Goal: Task Accomplishment & Management: Manage account settings

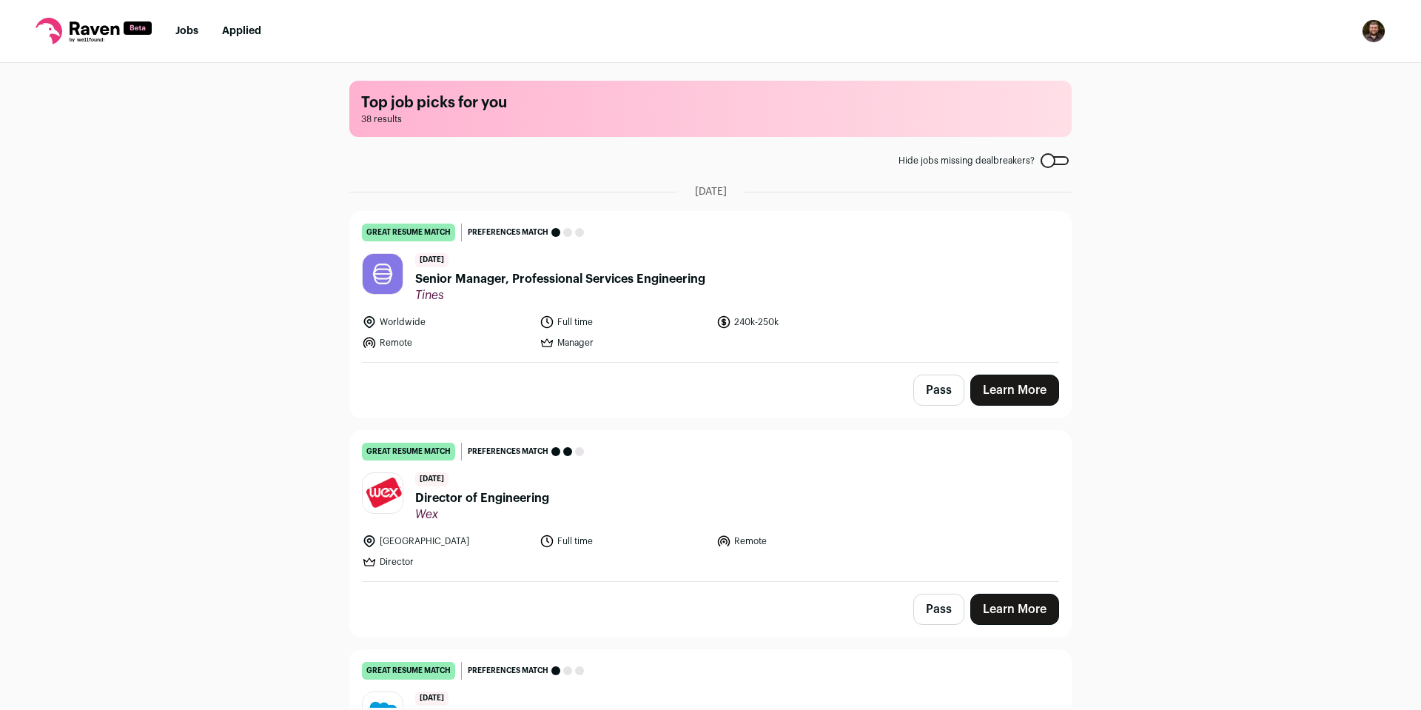
click at [1370, 31] on img "Open dropdown" at bounding box center [1374, 31] width 24 height 24
click at [1307, 70] on link "Settings" at bounding box center [1303, 69] width 164 height 36
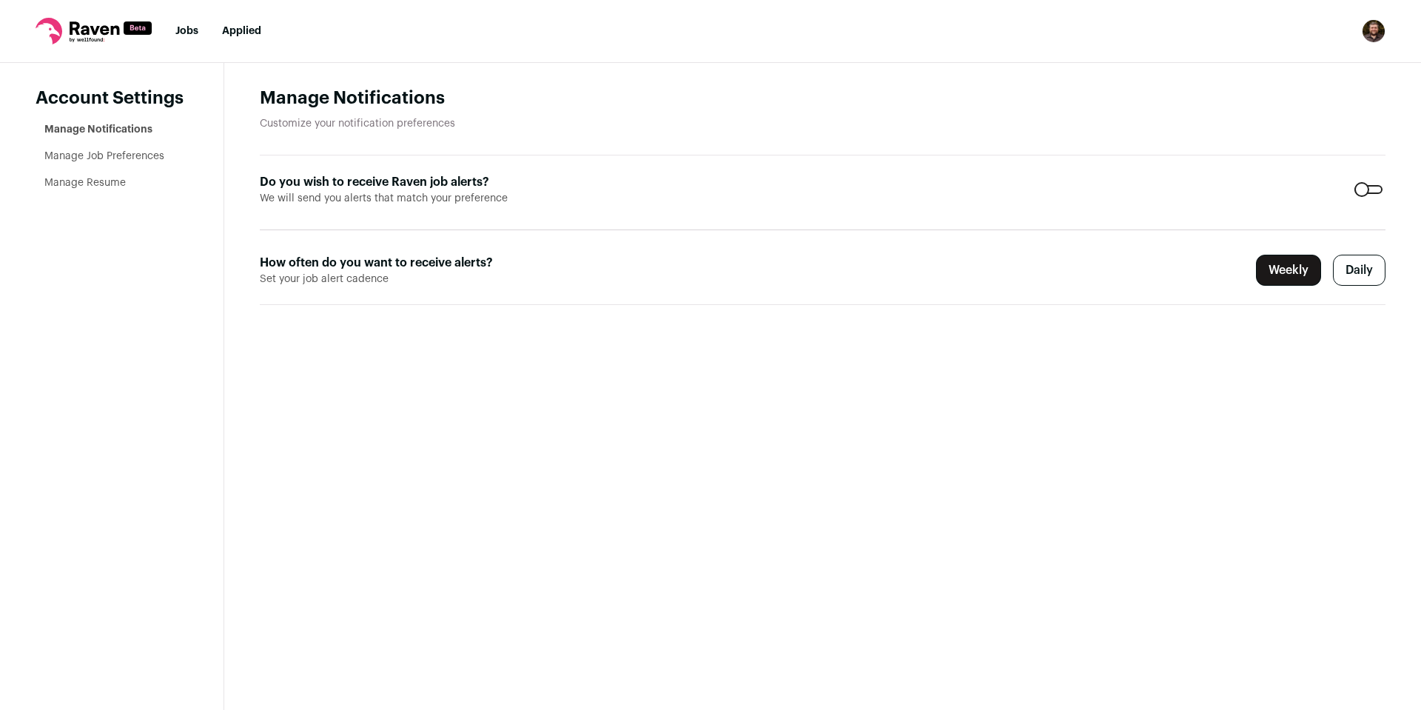
click at [125, 156] on link "Manage Job Preferences" at bounding box center [104, 156] width 120 height 10
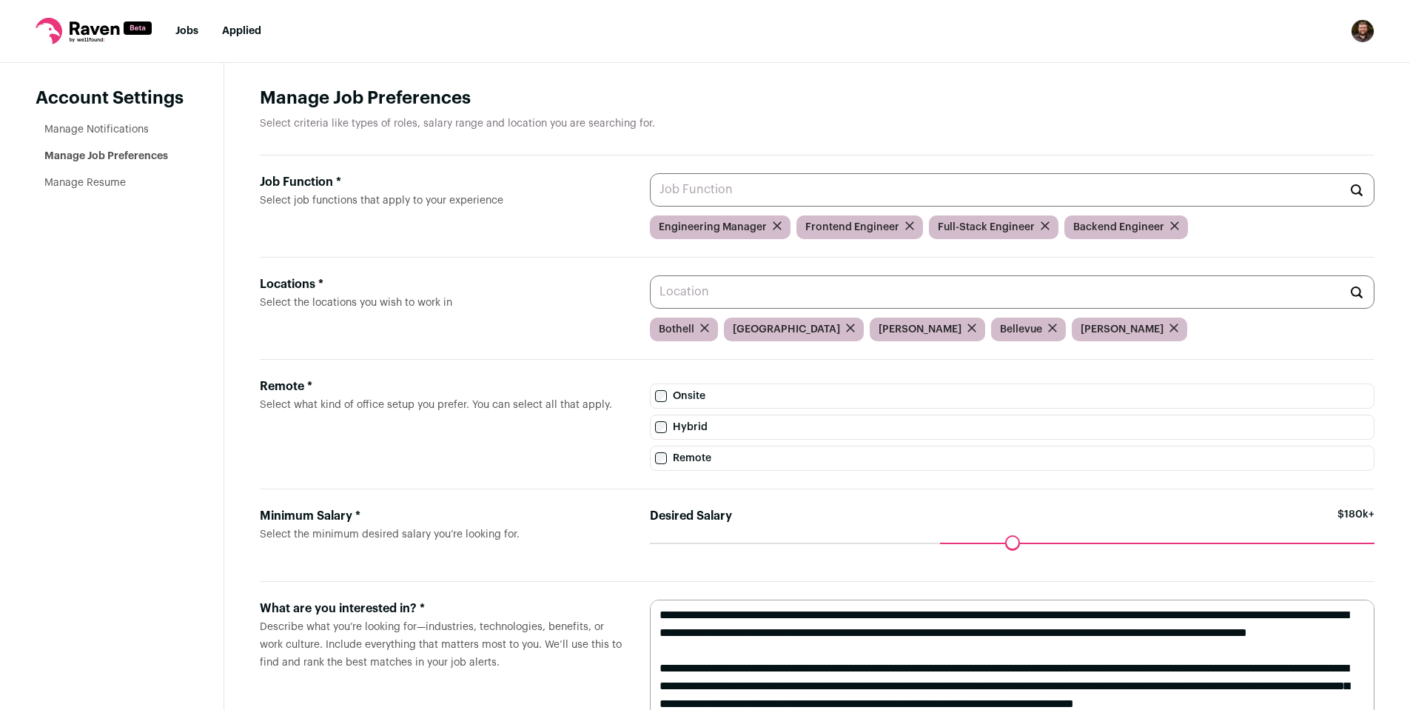
click at [870, 185] on input "Job Function * Select job functions that apply to your experience" at bounding box center [1012, 189] width 724 height 33
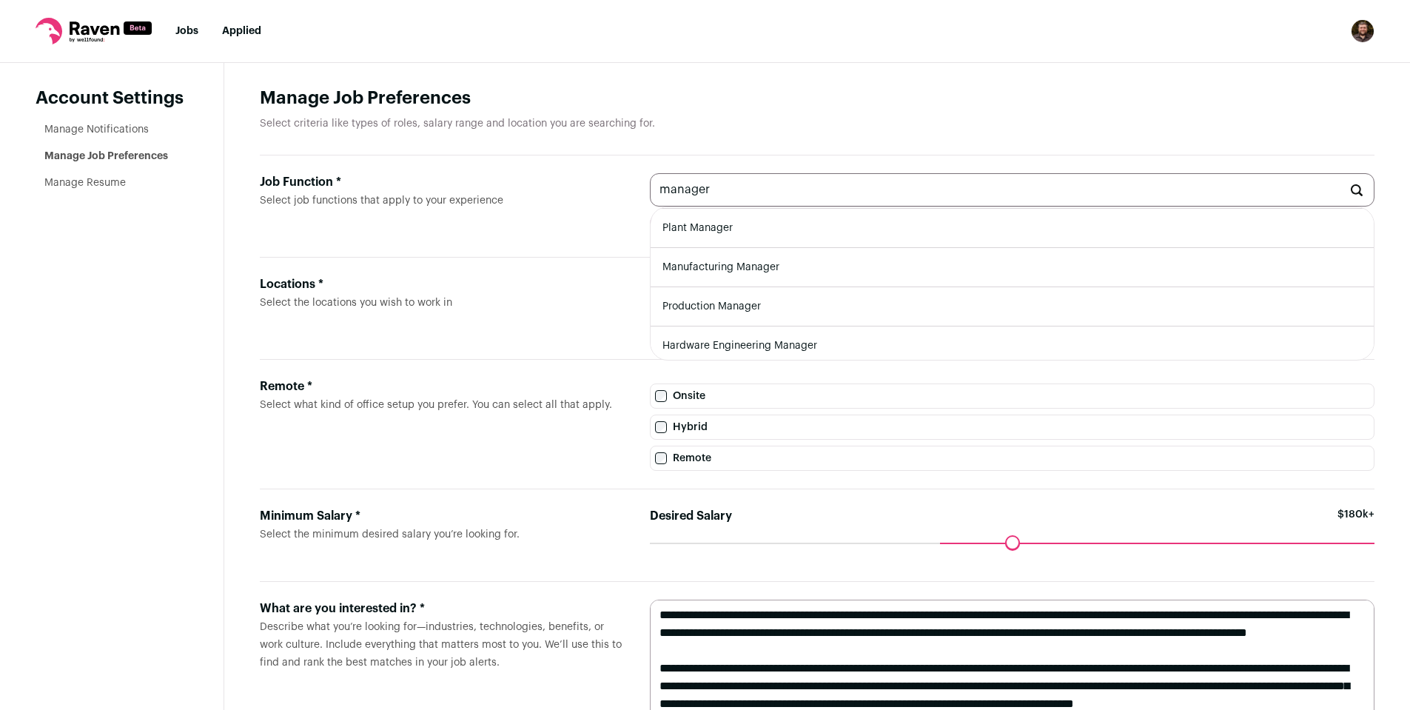
scroll to position [83, 0]
drag, startPoint x: 748, startPoint y: 198, endPoint x: 623, endPoint y: 197, distance: 125.1
click at [623, 197] on div "Job Function * Select job functions that apply to your experience manager IT Ma…" at bounding box center [817, 206] width 1114 height 102
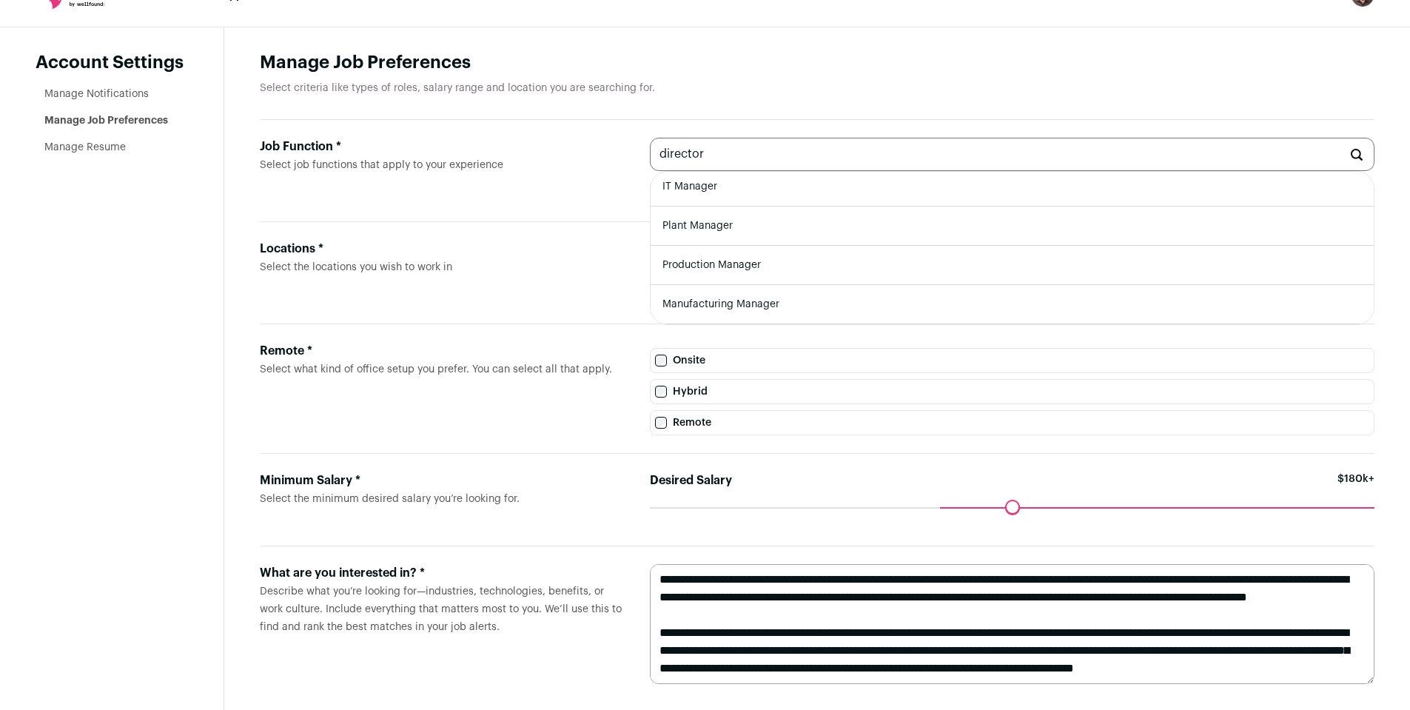
scroll to position [56, 0]
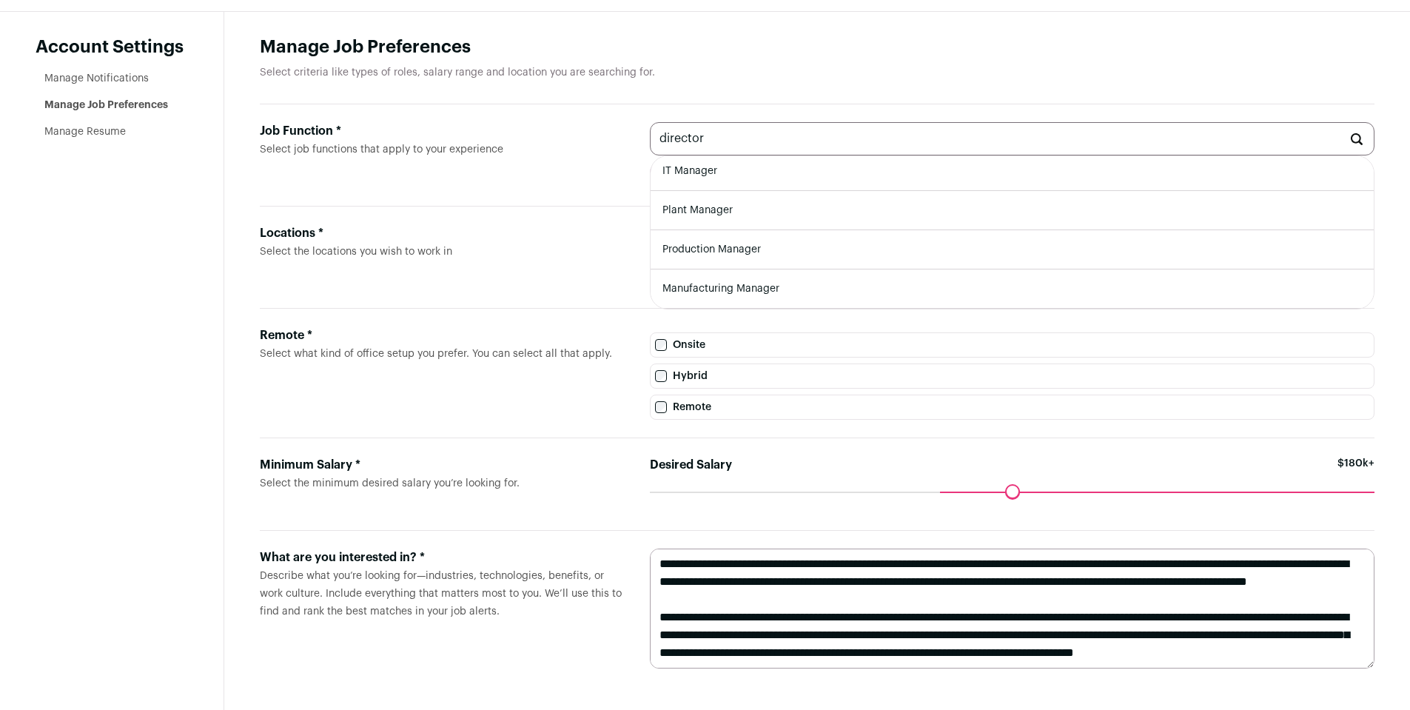
type input "director"
drag, startPoint x: 573, startPoint y: 297, endPoint x: 565, endPoint y: 306, distance: 11.5
click at [571, 297] on div "Locations * Select the locations you wish to work in Bothell Seattle Everett Be…" at bounding box center [817, 257] width 1114 height 102
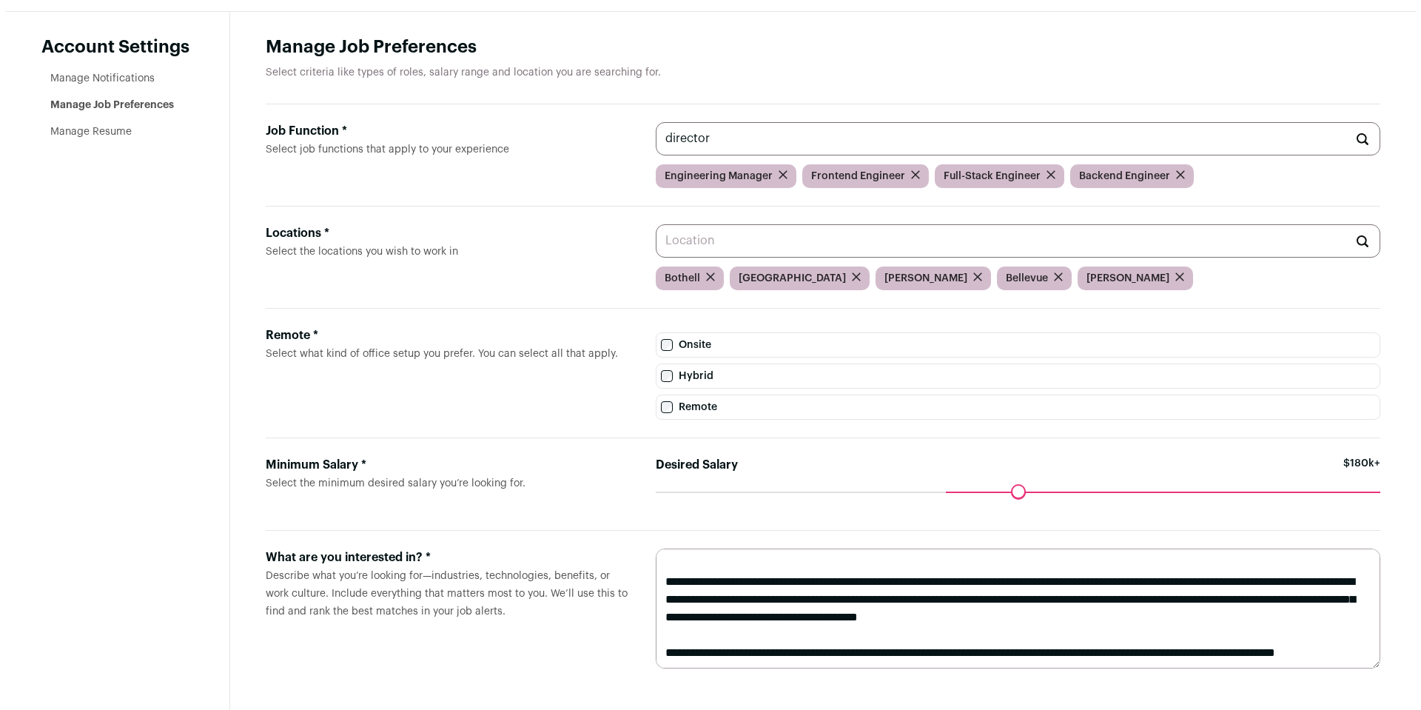
scroll to position [0, 0]
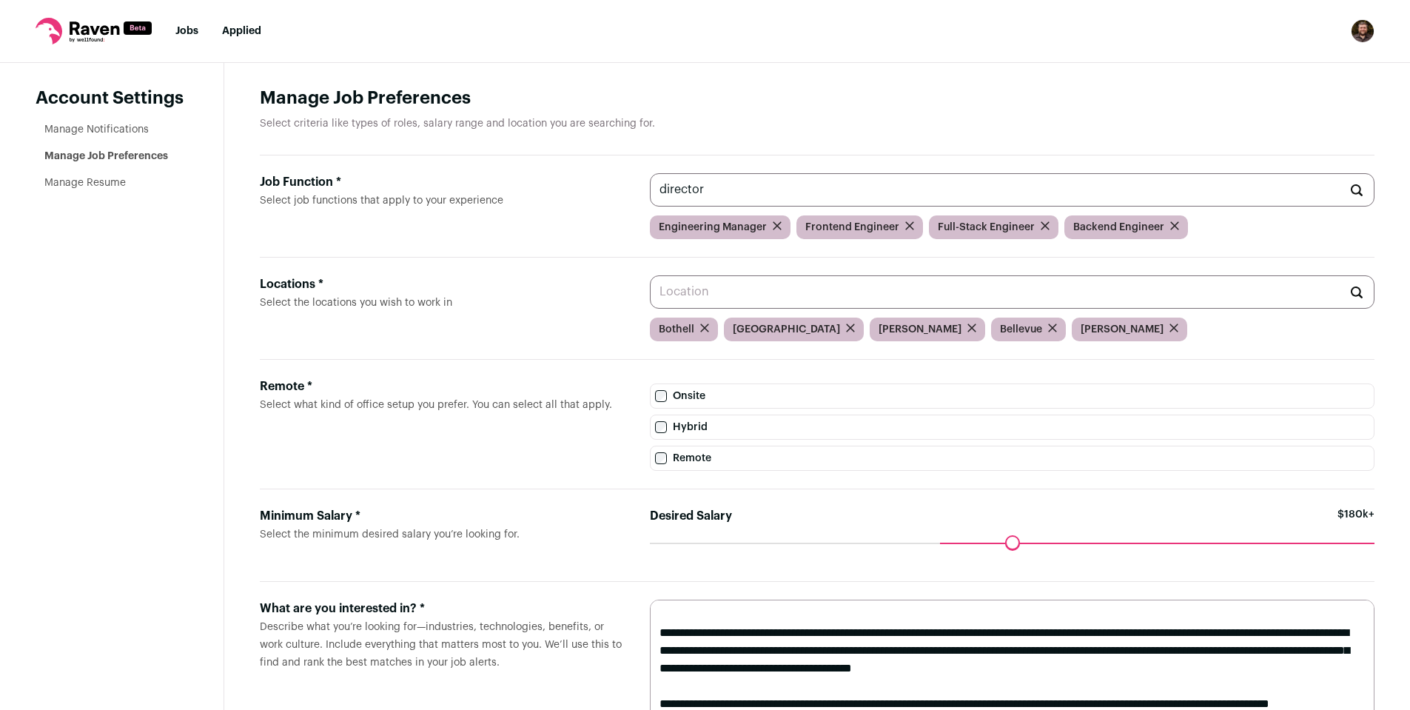
click at [107, 181] on link "Manage Resume" at bounding box center [84, 183] width 81 height 10
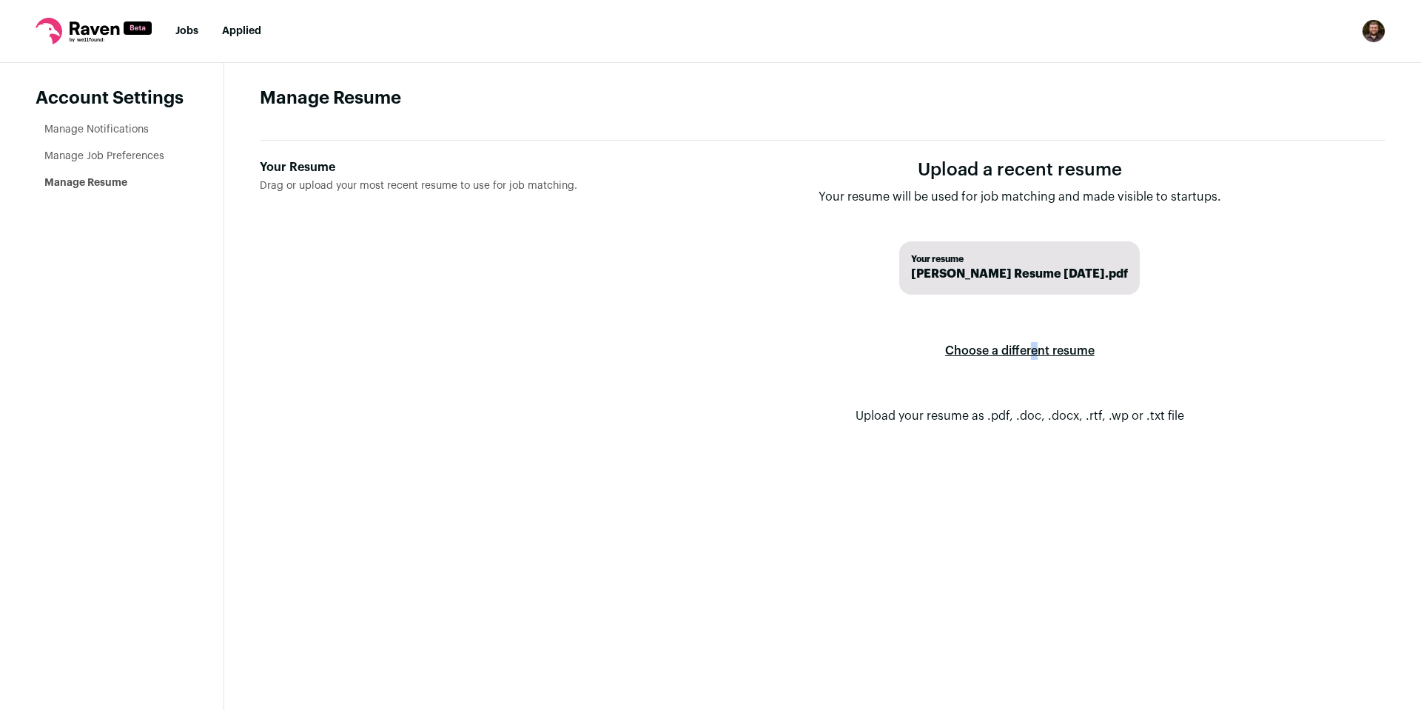
click at [1034, 349] on label "Choose a different resume" at bounding box center [1019, 350] width 149 height 41
click at [986, 350] on label "Choose a different resume" at bounding box center [1019, 350] width 149 height 41
click at [0, 0] on input "Your Resume Drag or upload your most recent resume to use for job matching." at bounding box center [0, 0] width 0 height 0
click at [189, 31] on link "Jobs" at bounding box center [186, 31] width 23 height 10
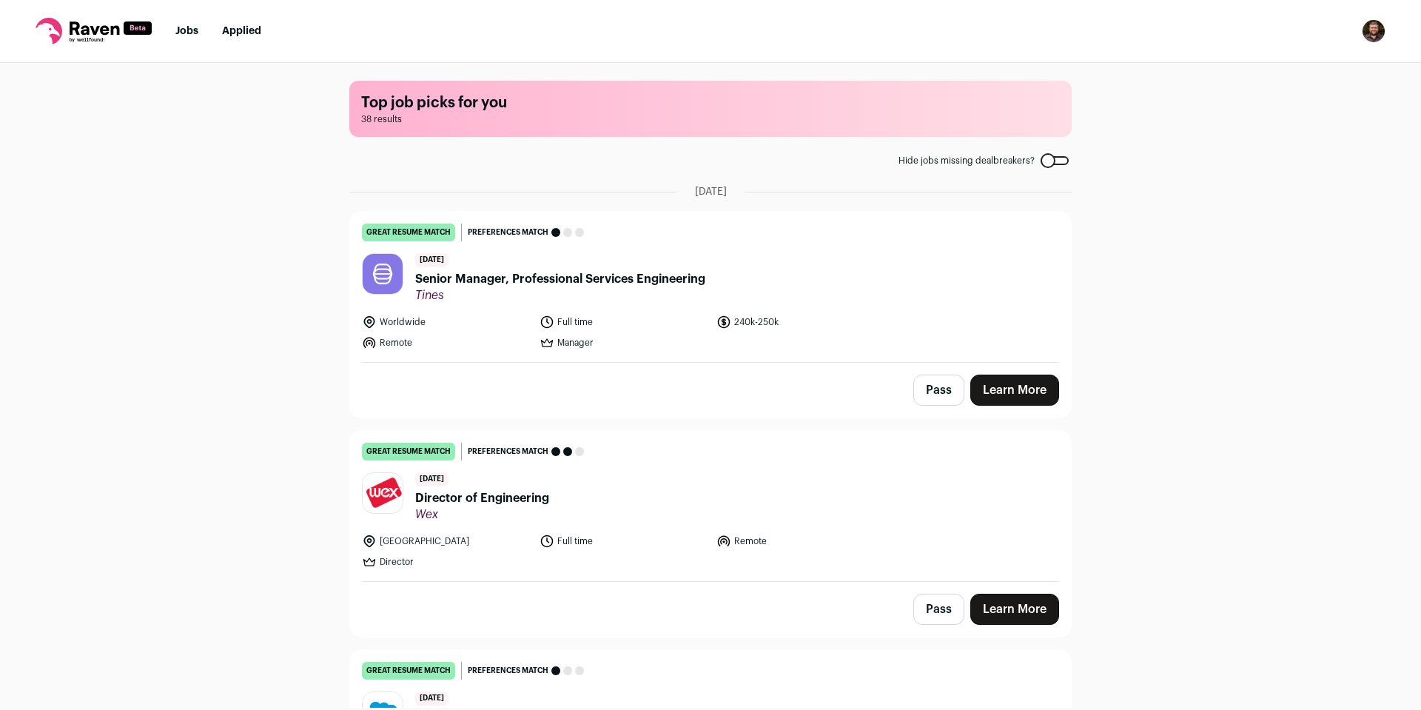
click at [492, 295] on span "Tines" at bounding box center [560, 295] width 290 height 15
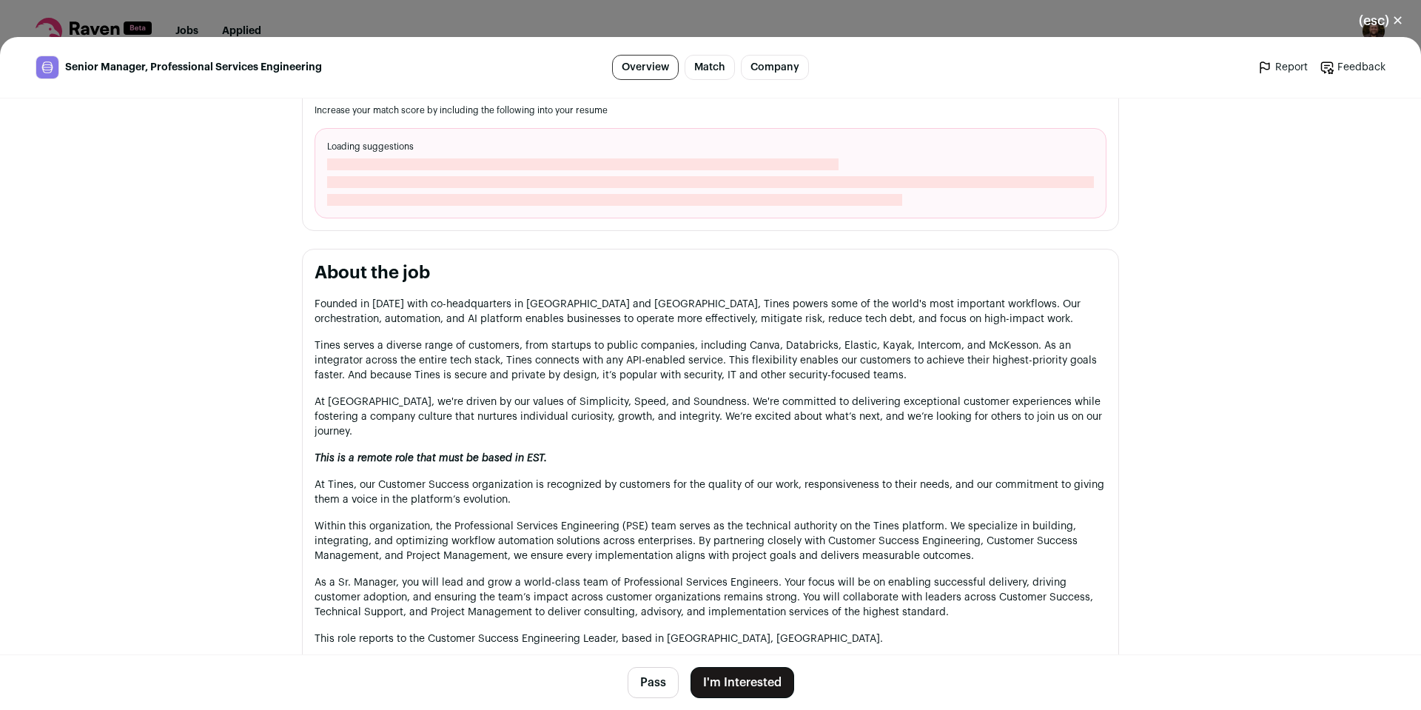
scroll to position [666, 0]
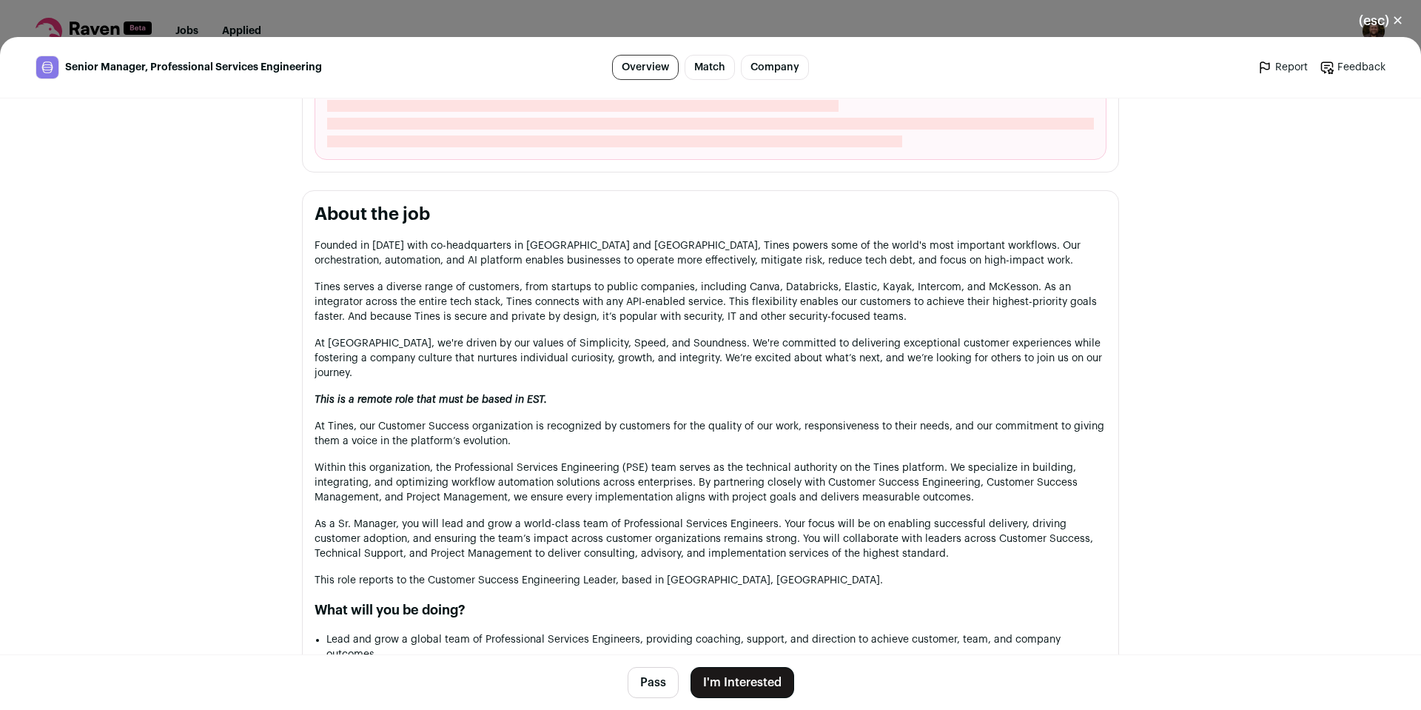
click at [1374, 19] on button "(esc) ✕" at bounding box center [1381, 20] width 80 height 33
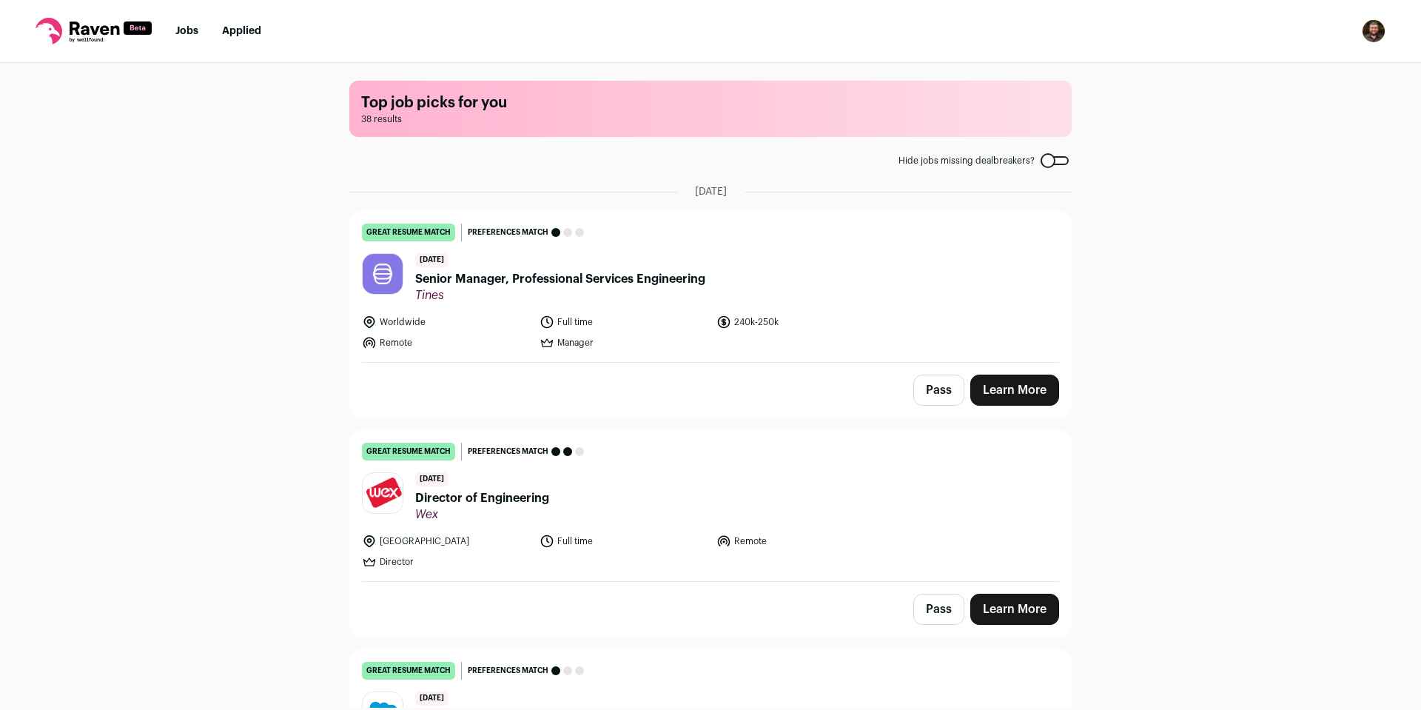
click at [935, 390] on button "Pass" at bounding box center [938, 389] width 51 height 31
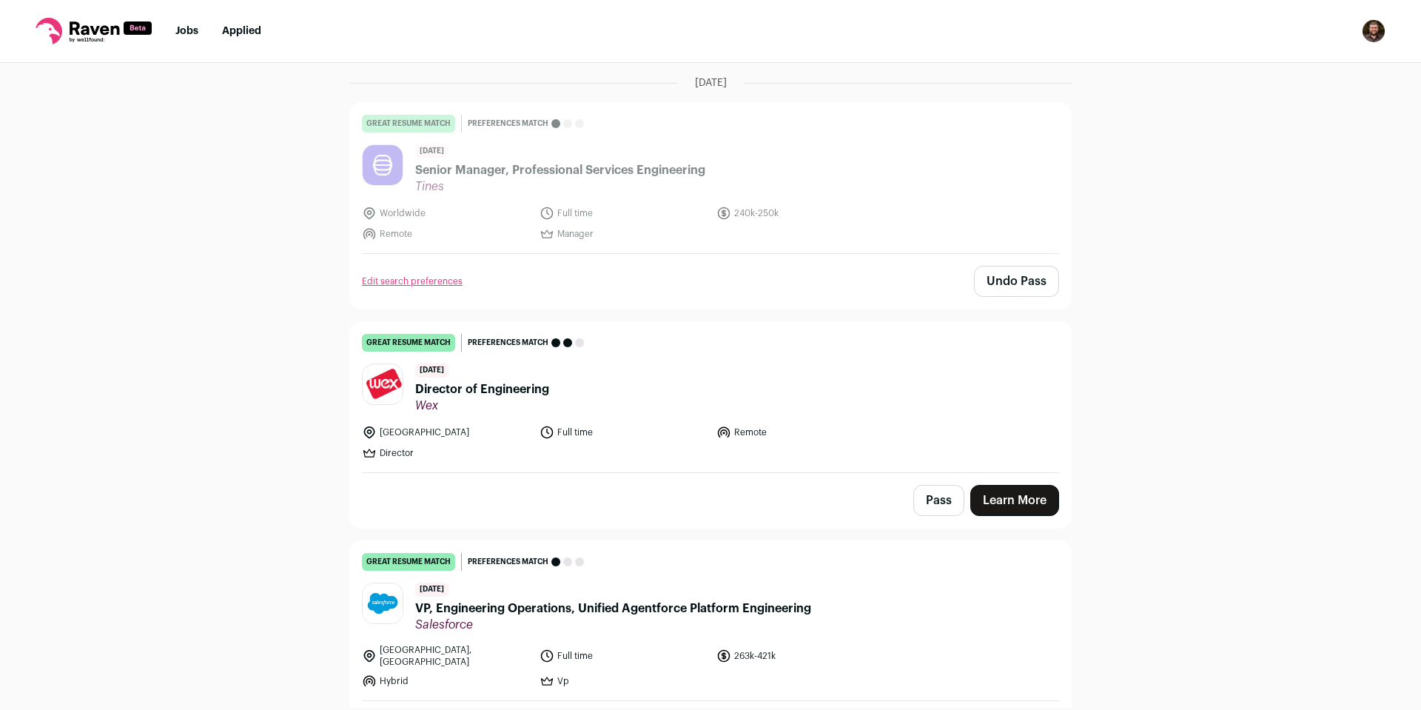
scroll to position [148, 0]
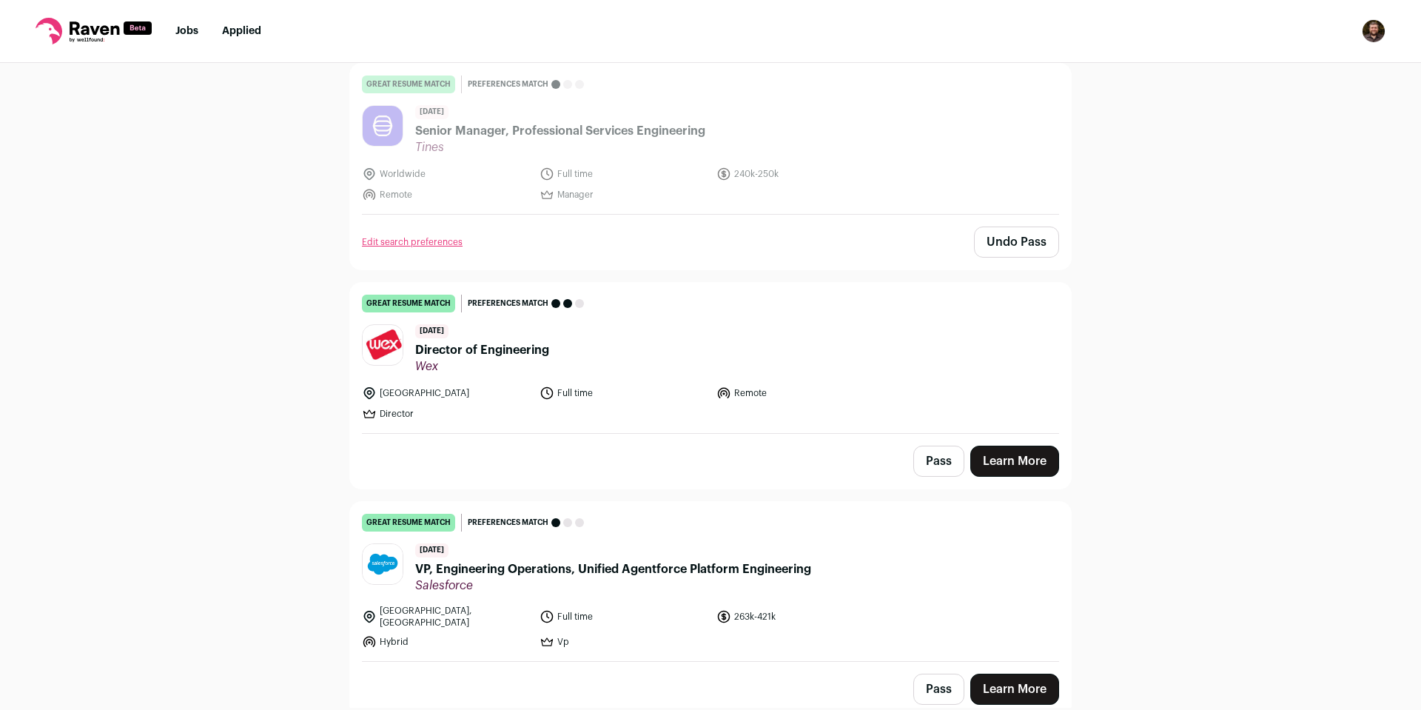
click at [1009, 468] on link "Learn More" at bounding box center [1014, 461] width 89 height 31
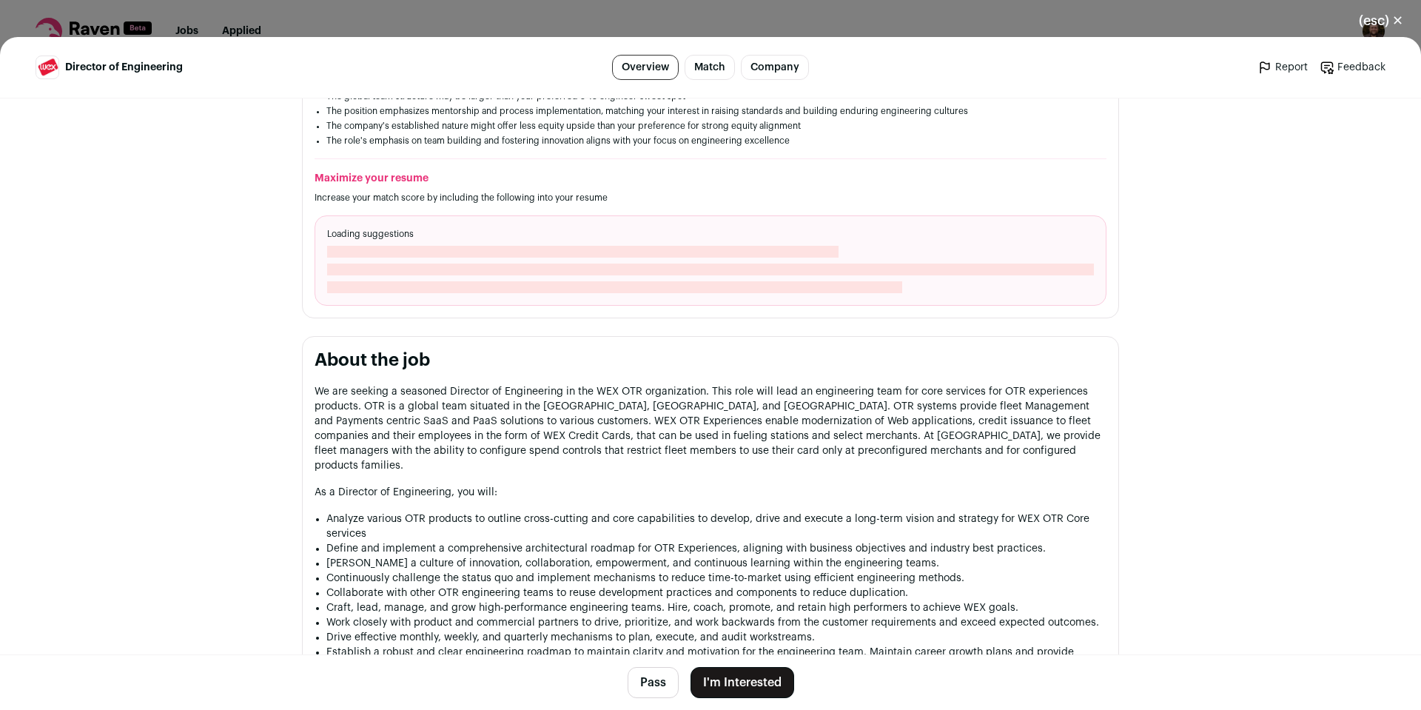
scroll to position [518, 0]
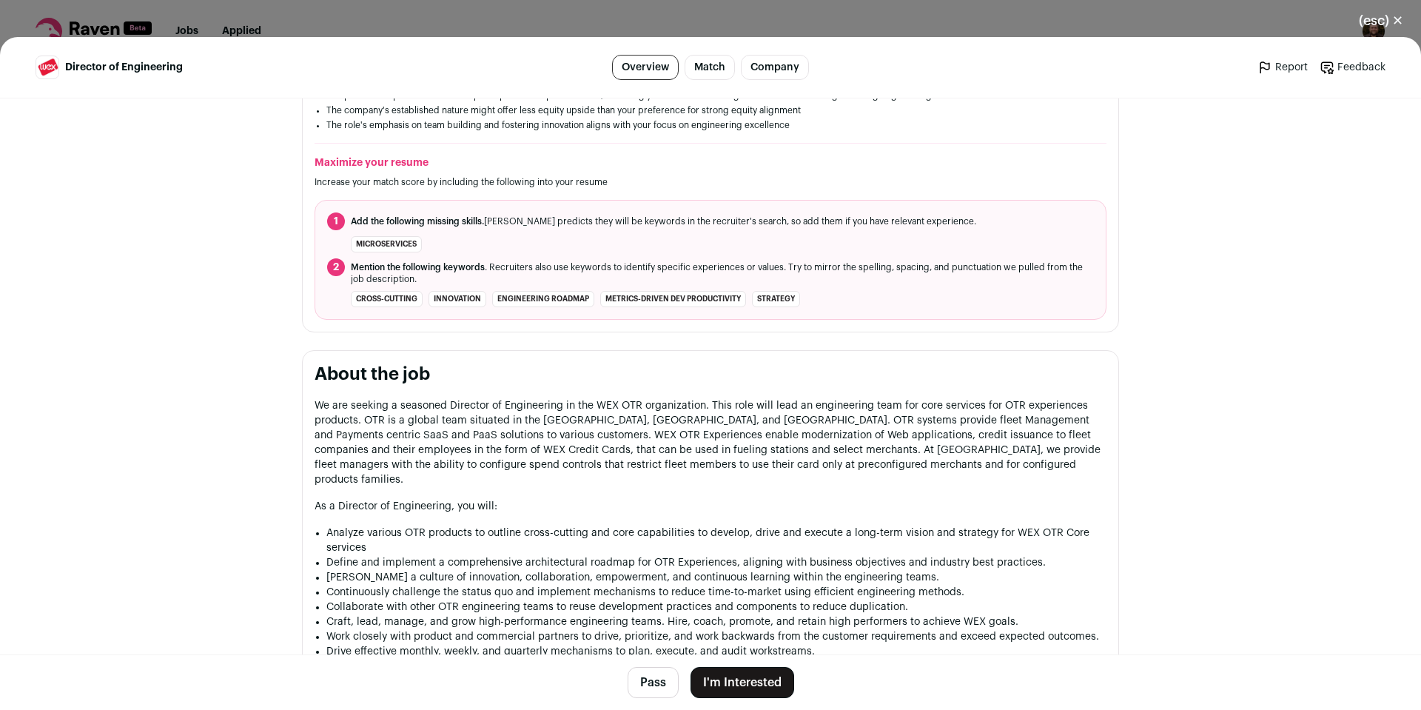
click at [742, 691] on button "I'm Interested" at bounding box center [742, 682] width 104 height 31
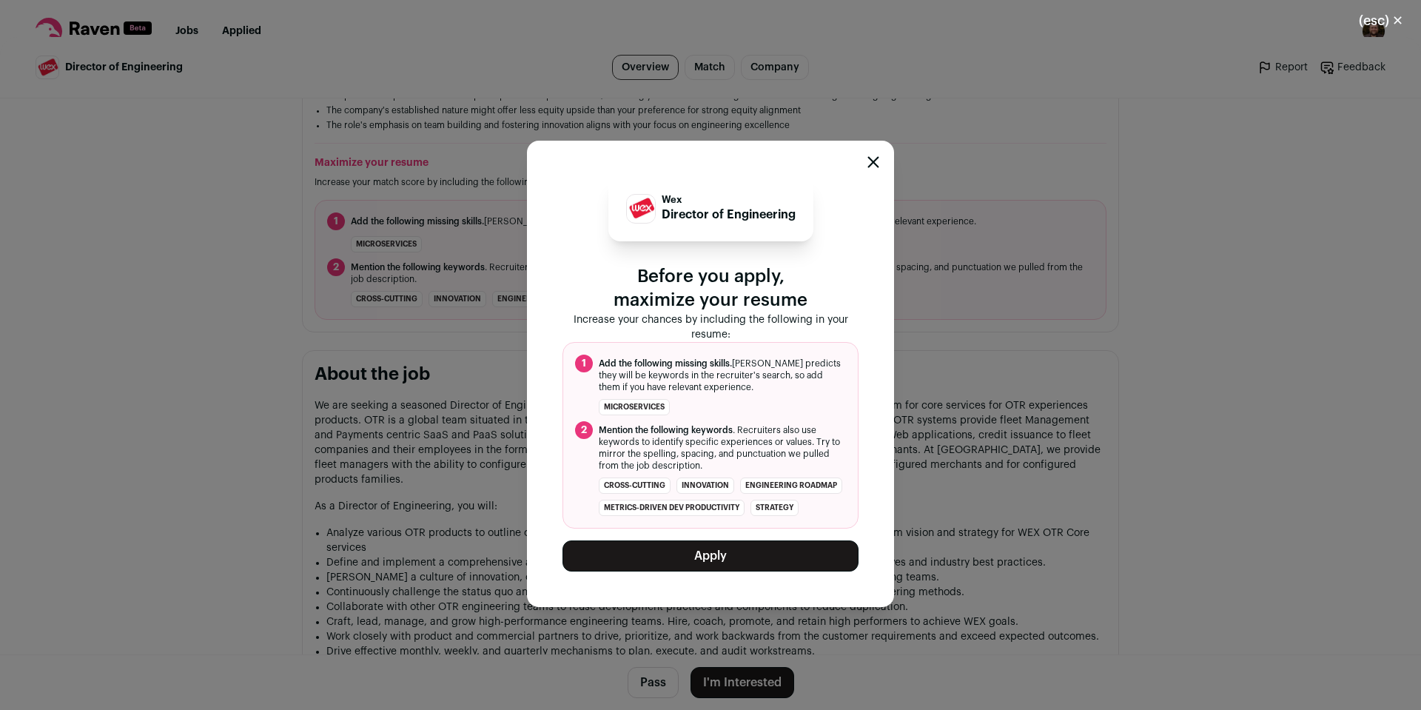
click at [734, 566] on button "Apply" at bounding box center [710, 555] width 296 height 31
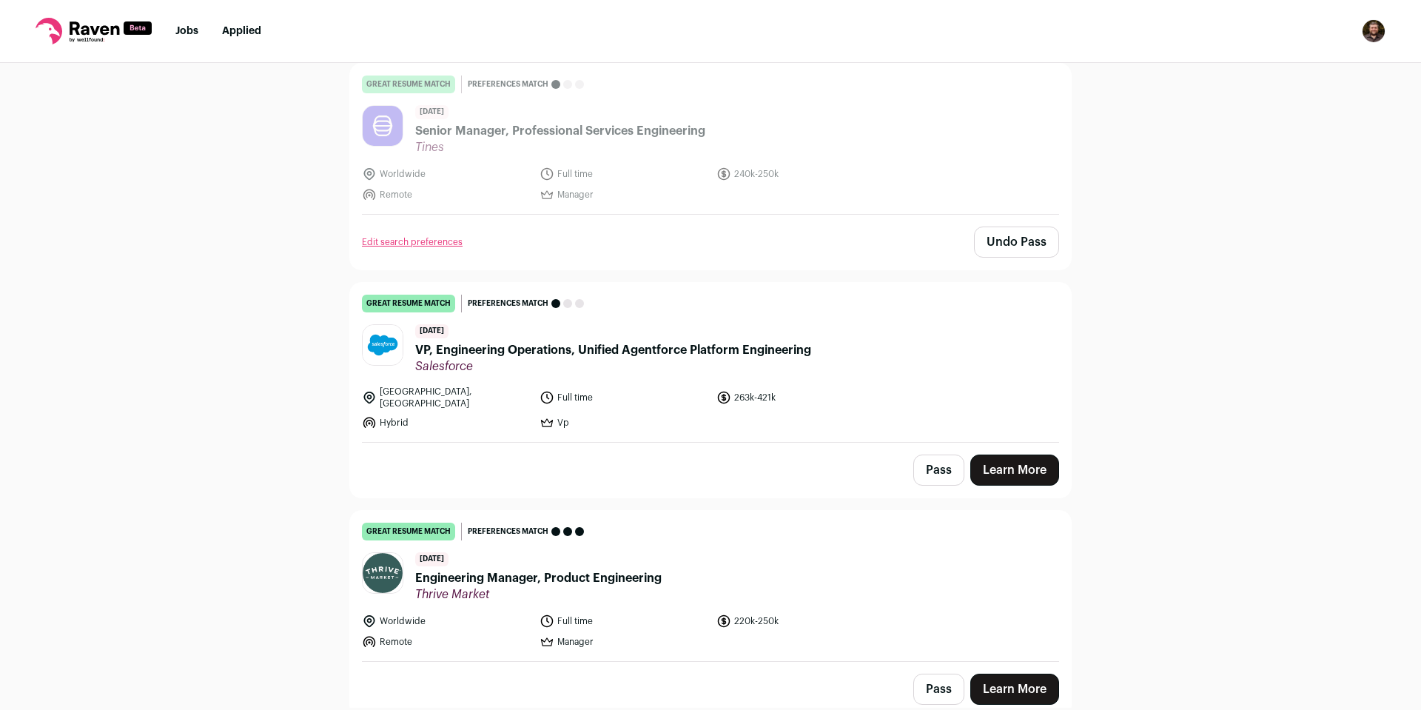
click at [942, 467] on button "Pass" at bounding box center [938, 469] width 51 height 31
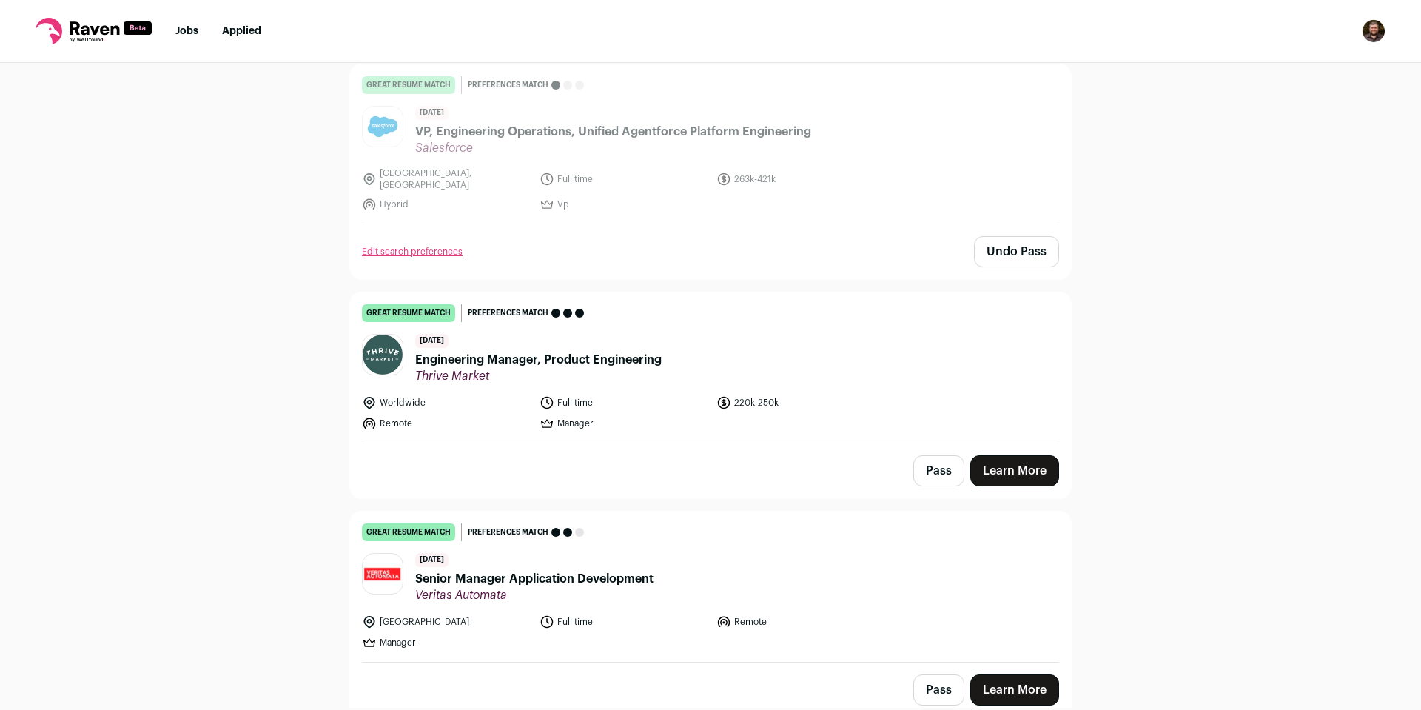
scroll to position [370, 0]
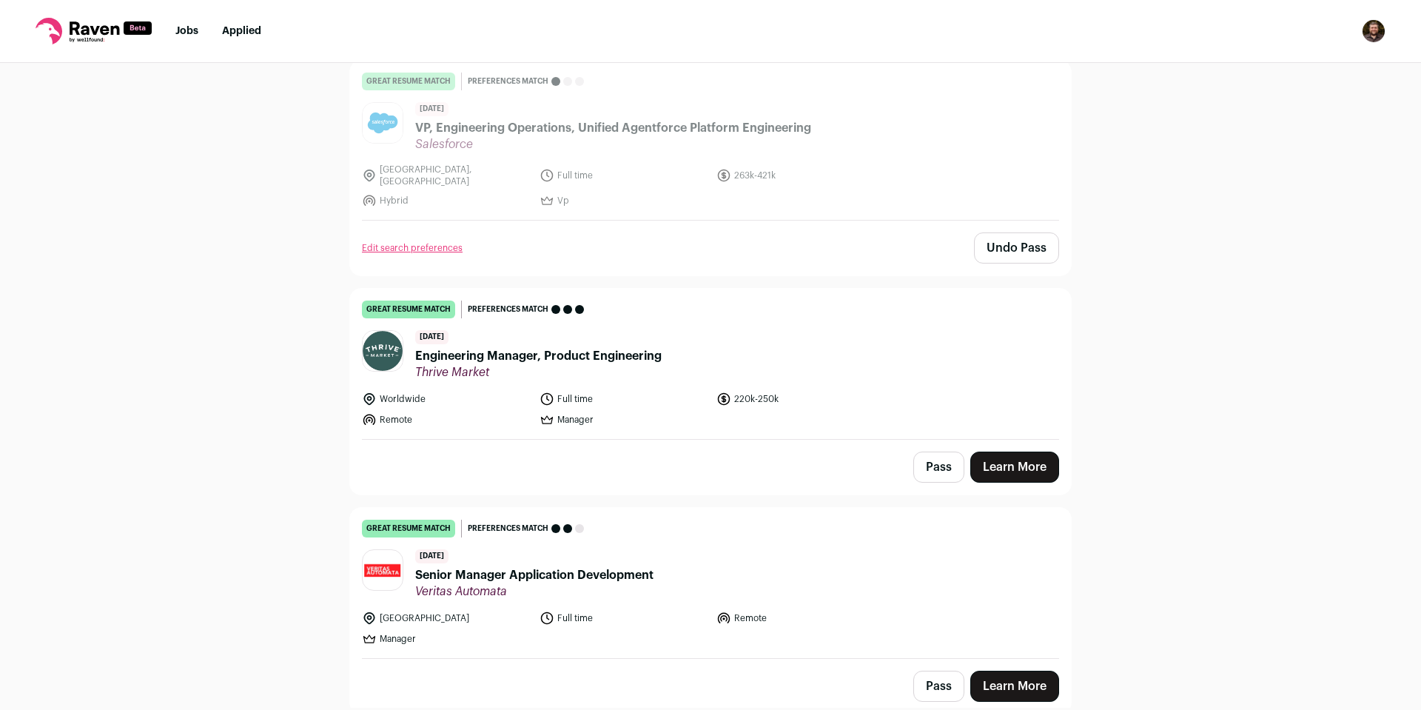
click at [588, 354] on span "Engineering Manager, Product Engineering" at bounding box center [538, 356] width 246 height 18
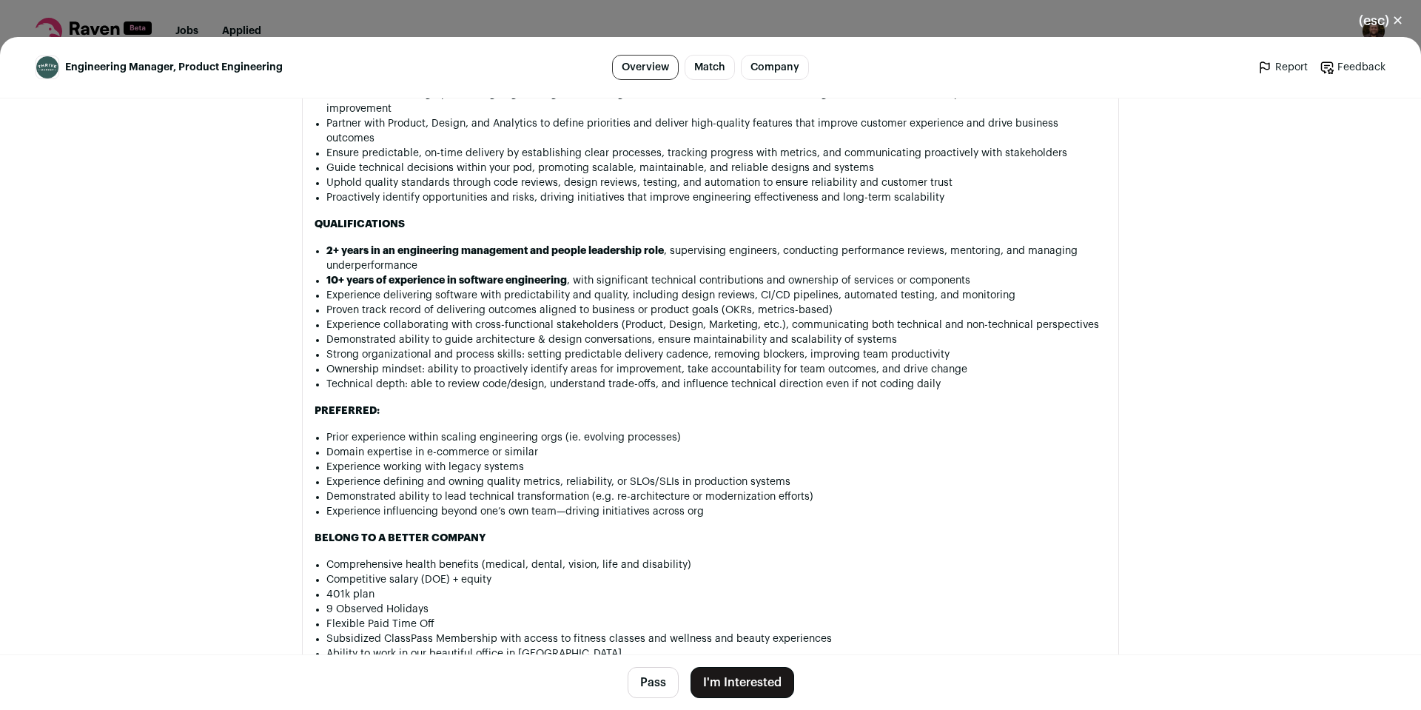
scroll to position [1184, 0]
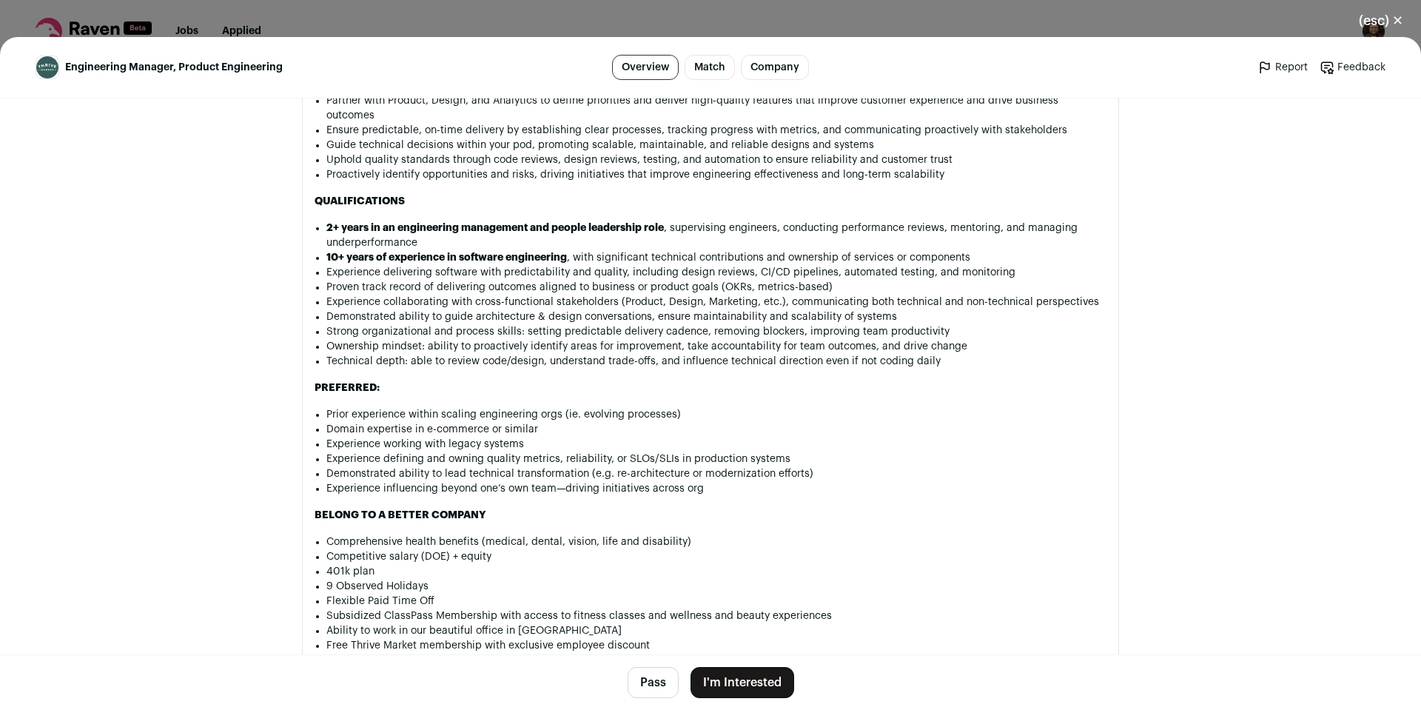
click at [733, 670] on button "I'm Interested" at bounding box center [742, 682] width 104 height 31
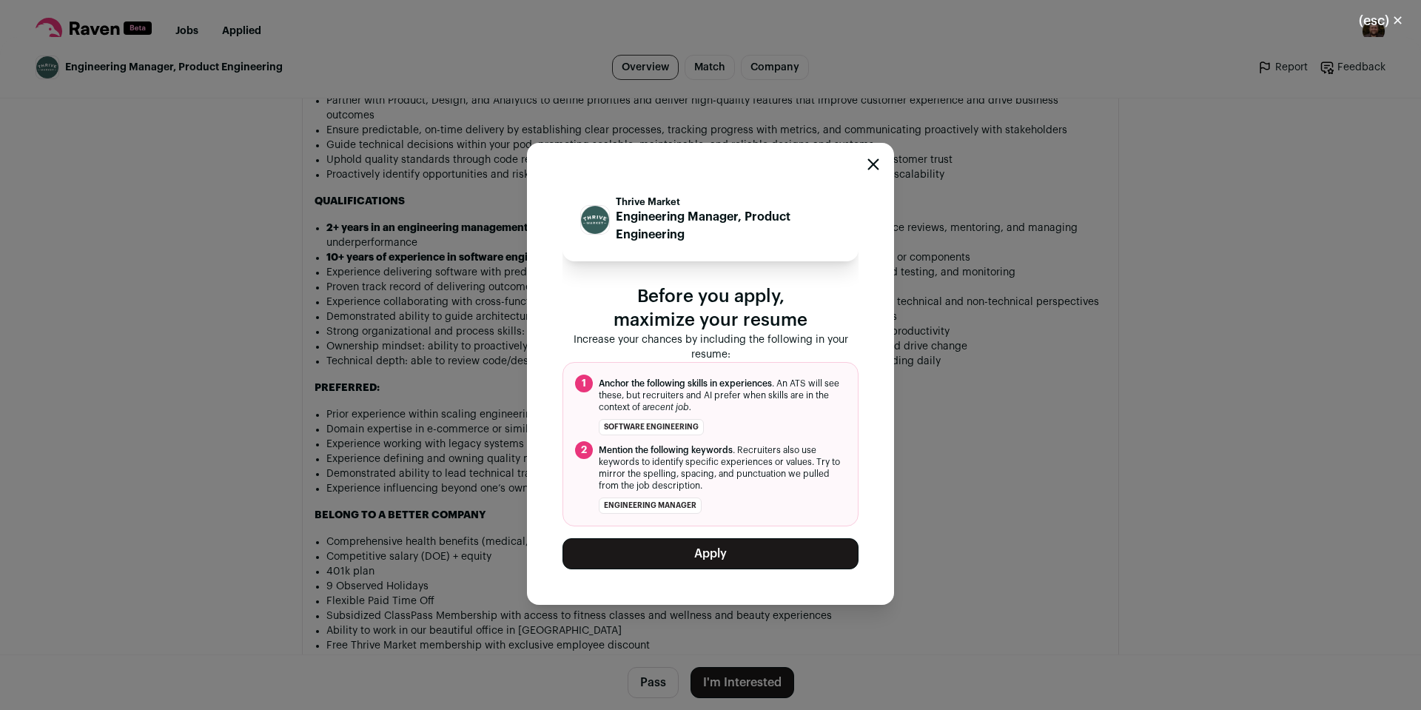
click at [724, 553] on button "Apply" at bounding box center [710, 553] width 296 height 31
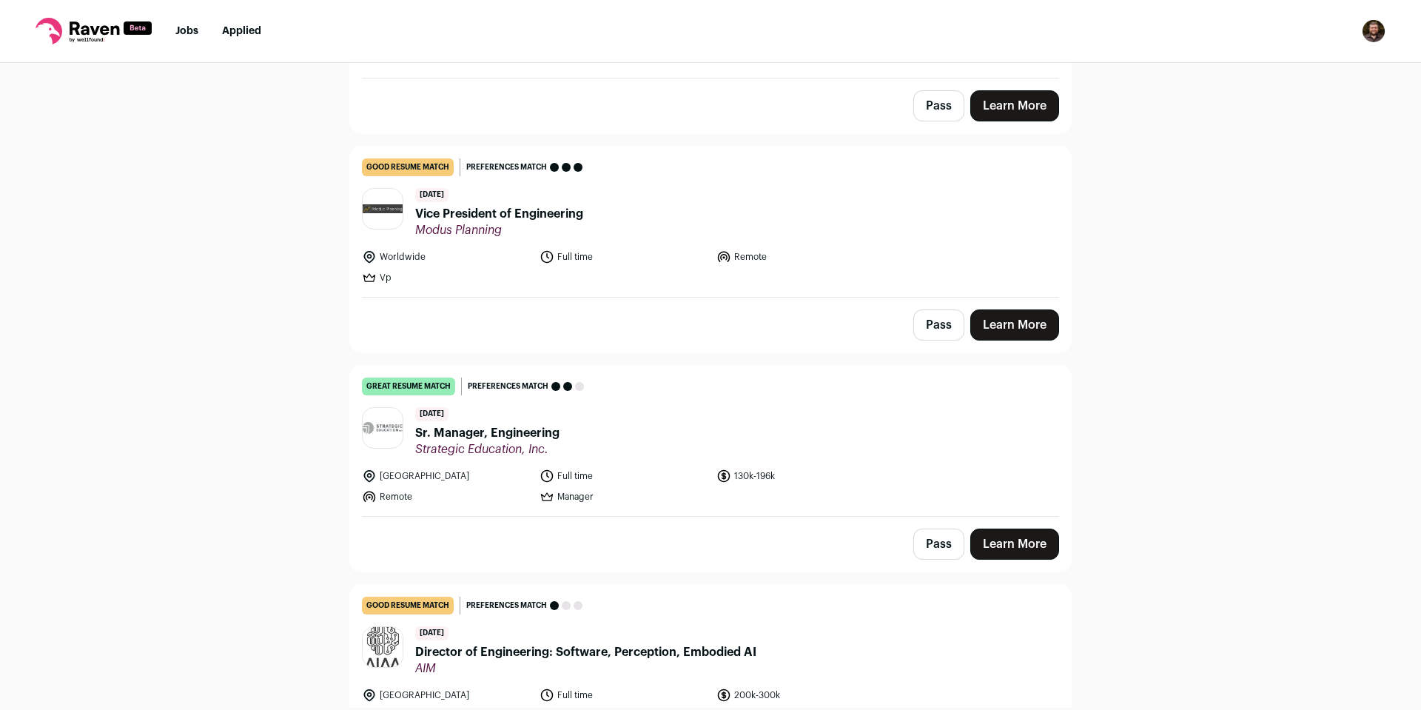
scroll to position [3108, 0]
